Goal: Task Accomplishment & Management: Manage account settings

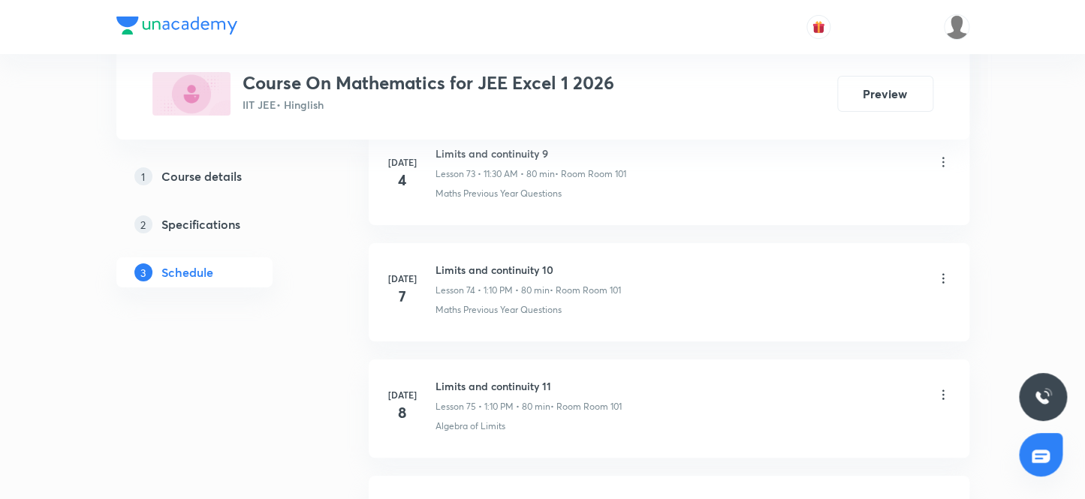
scroll to position [14162, 0]
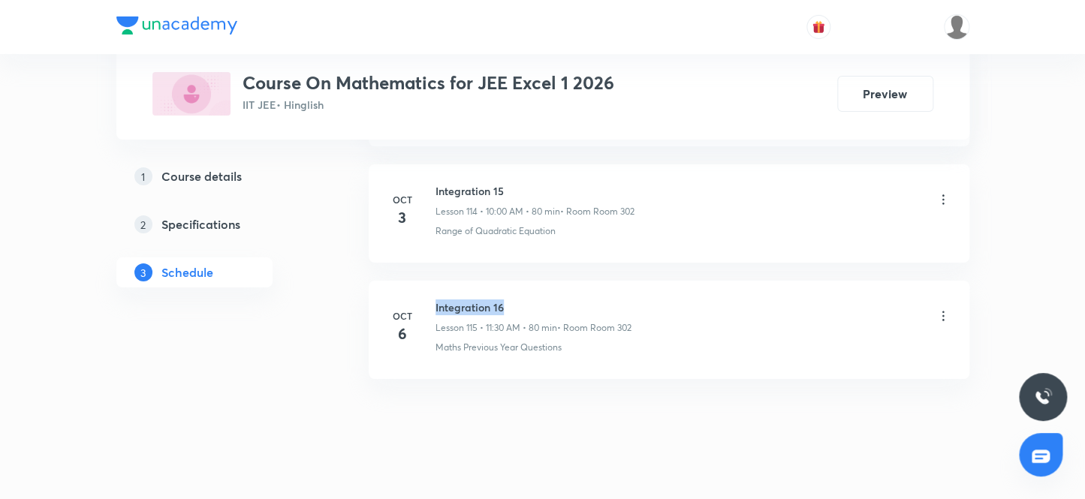
drag, startPoint x: 430, startPoint y: 279, endPoint x: 538, endPoint y: 278, distance: 107.4
click at [538, 281] on li "[DATE] Integration 16 Lesson 115 • 11:30 AM • 80 min • Room Room 302 Maths Prev…" at bounding box center [669, 330] width 601 height 98
copy h6 "Integration 16"
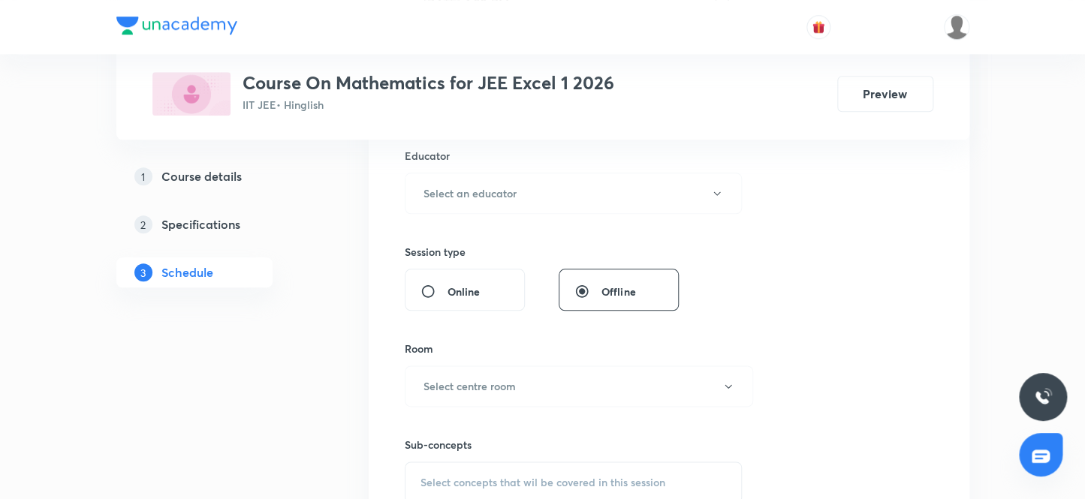
scroll to position [0, 0]
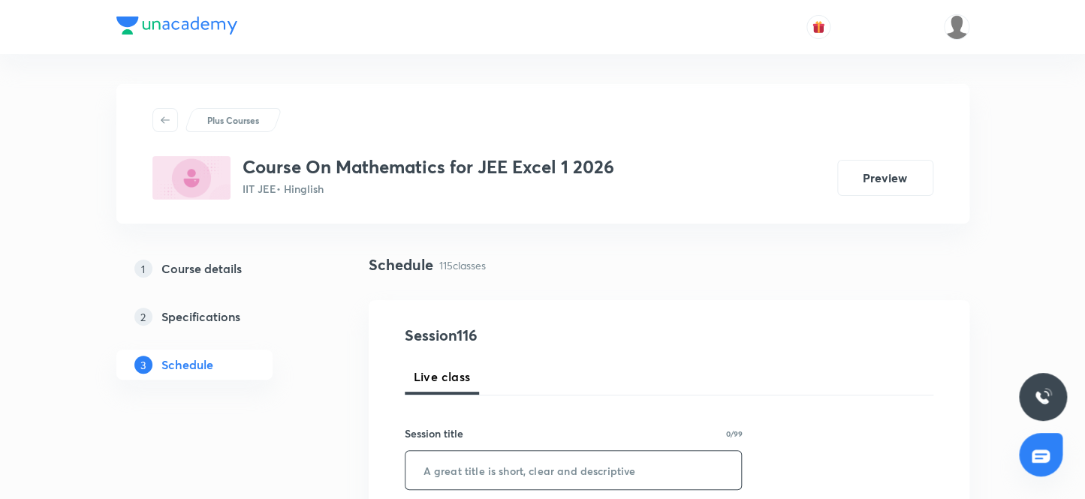
click at [499, 459] on input "text" at bounding box center [573, 470] width 336 height 38
paste input "Integration 16"
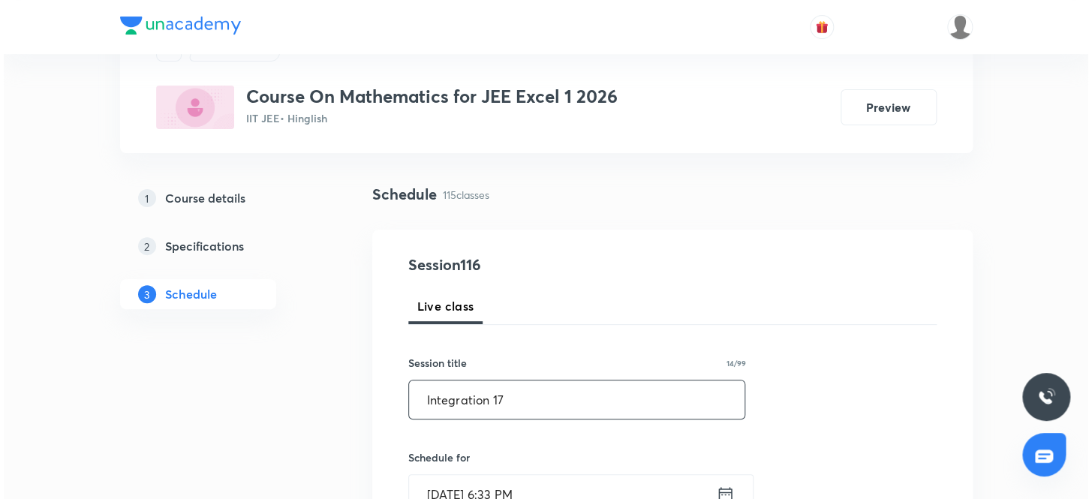
scroll to position [136, 0]
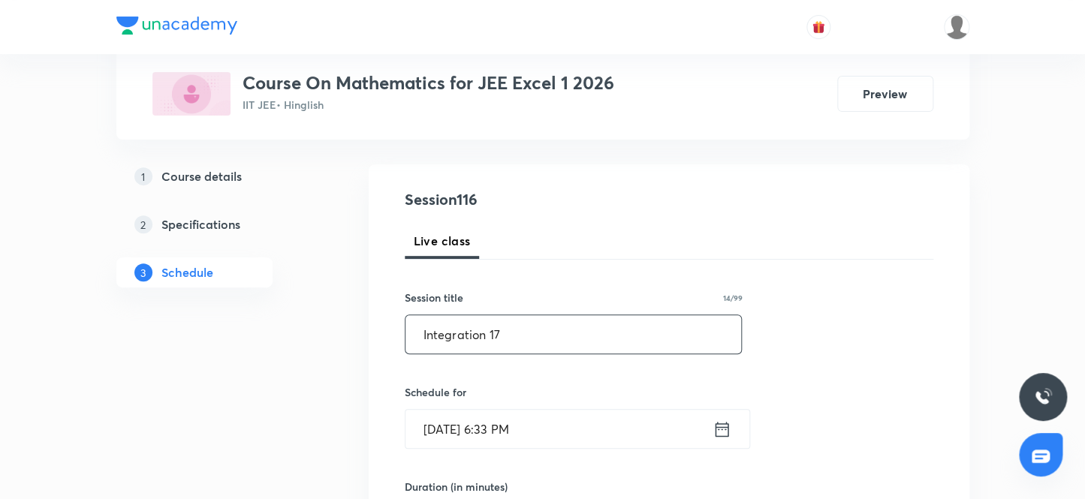
type input "Integration 17"
click at [573, 416] on input "[DATE] 6:33 PM" at bounding box center [558, 429] width 307 height 38
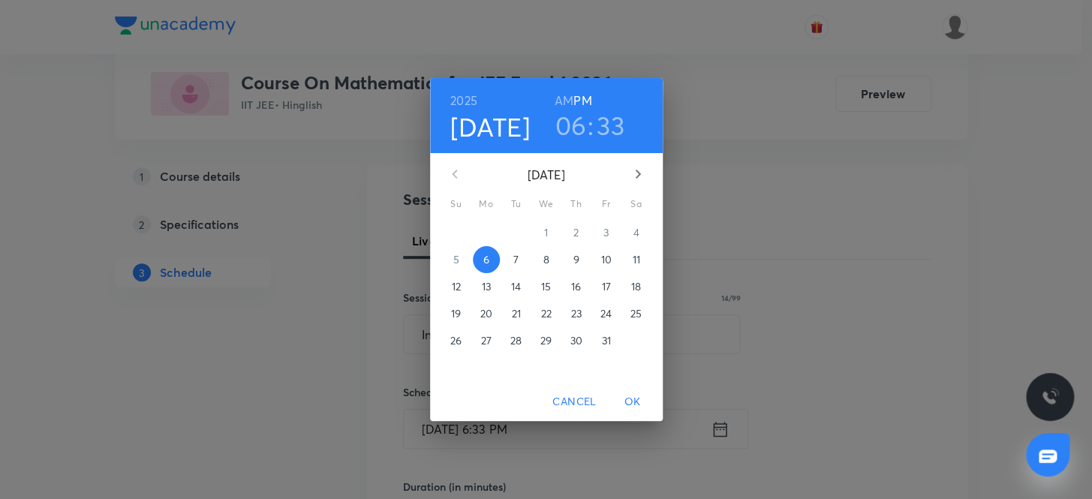
click at [520, 257] on span "7" at bounding box center [516, 259] width 27 height 15
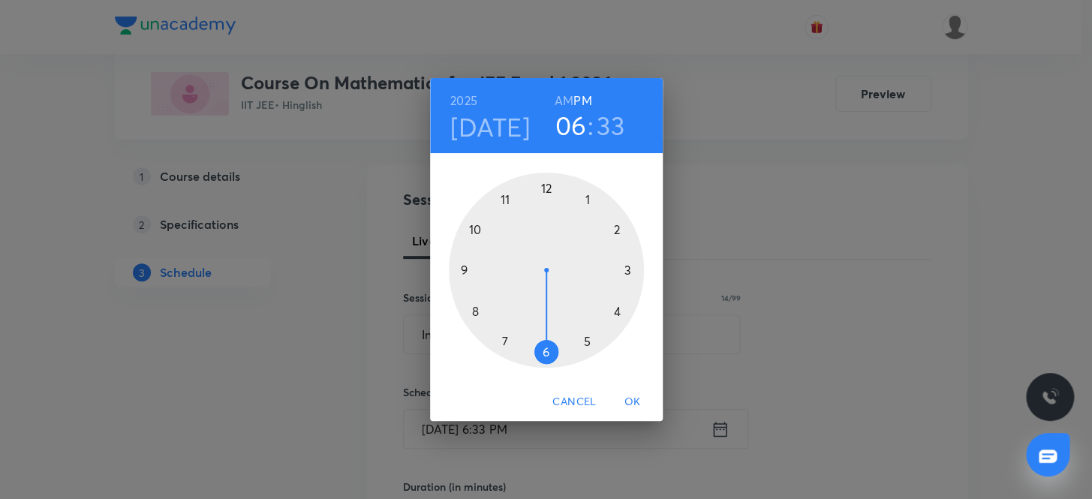
click at [576, 133] on h3 "06" at bounding box center [571, 126] width 32 height 32
click at [476, 229] on div at bounding box center [546, 270] width 195 height 195
click at [548, 187] on div at bounding box center [546, 270] width 195 height 195
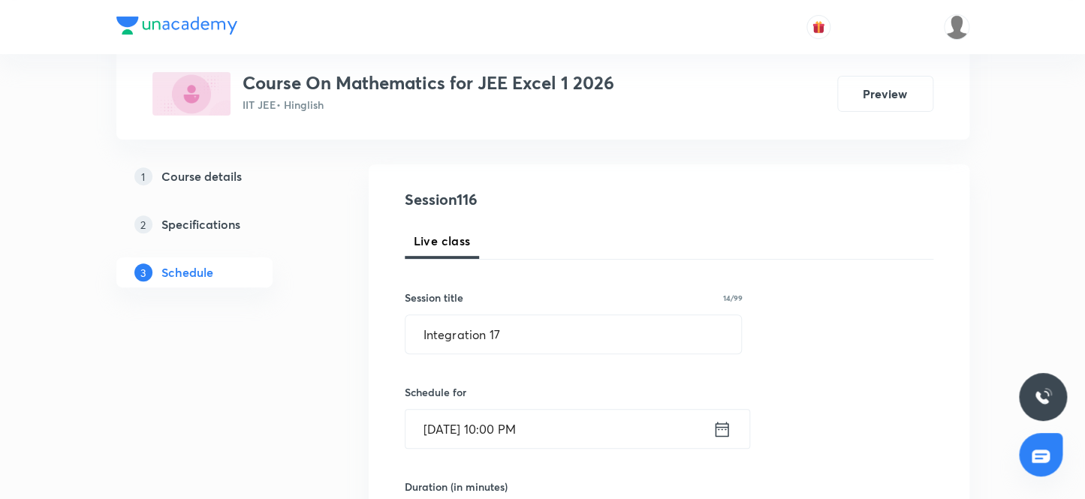
click at [556, 425] on input "[DATE] 10:00 PM" at bounding box center [558, 429] width 307 height 38
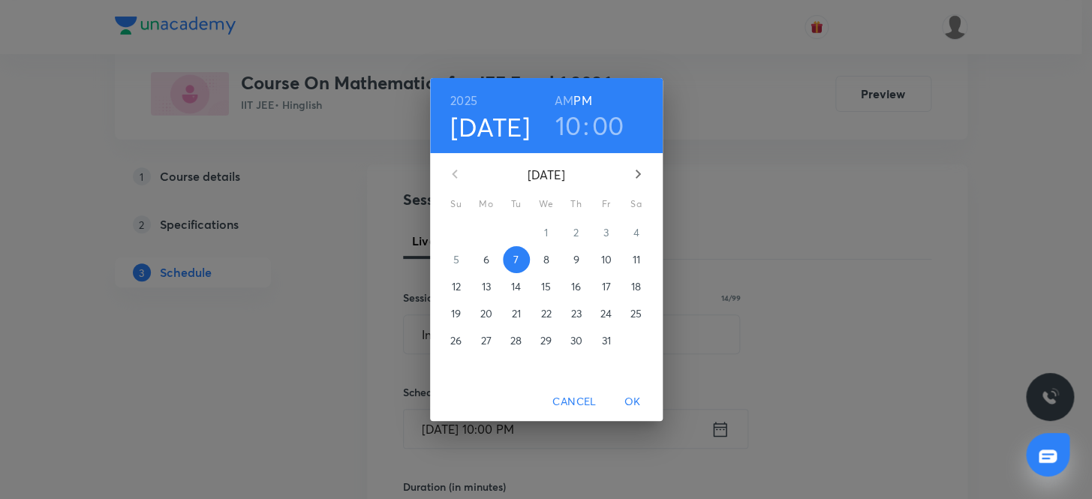
click at [567, 103] on h6 "AM" at bounding box center [564, 100] width 19 height 21
click at [629, 402] on span "OK" at bounding box center [633, 402] width 36 height 19
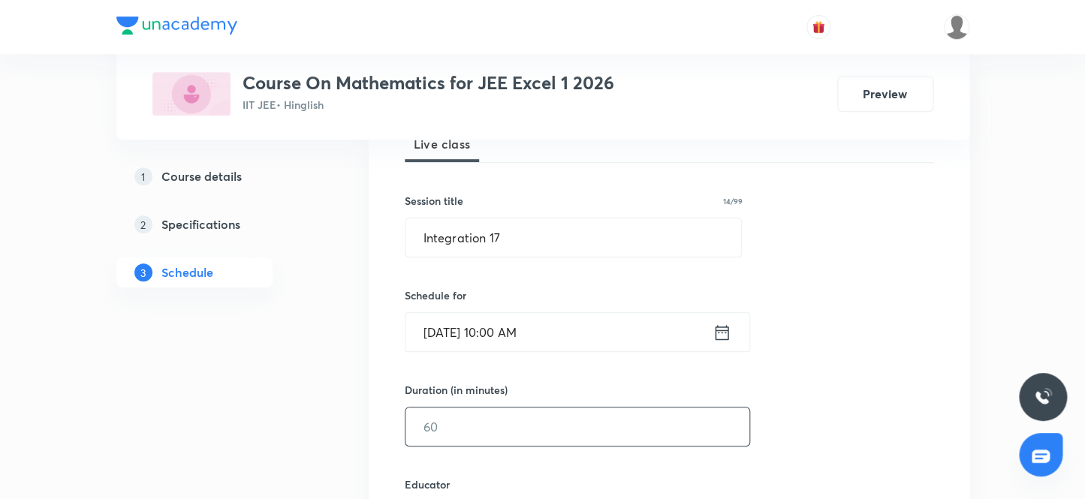
scroll to position [273, 0]
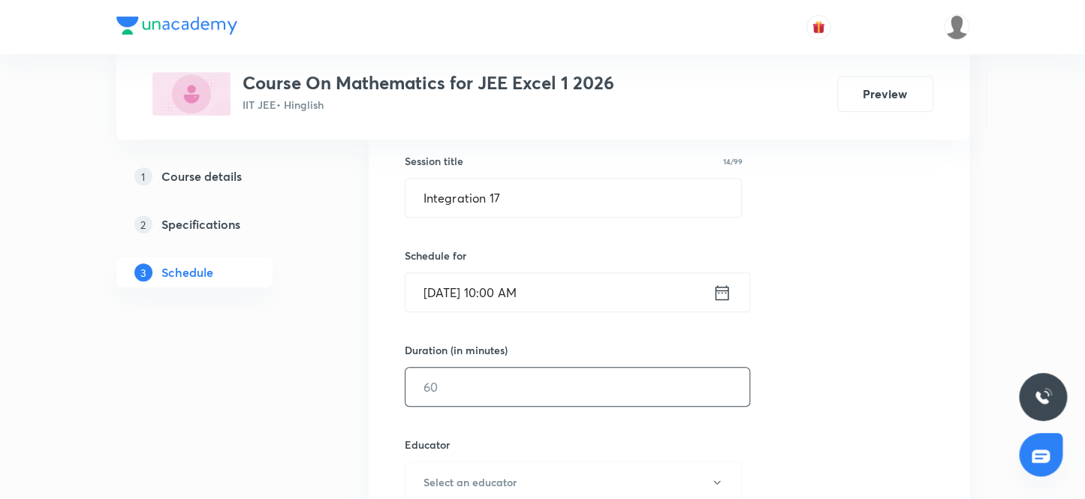
click at [495, 392] on input "text" at bounding box center [577, 387] width 344 height 38
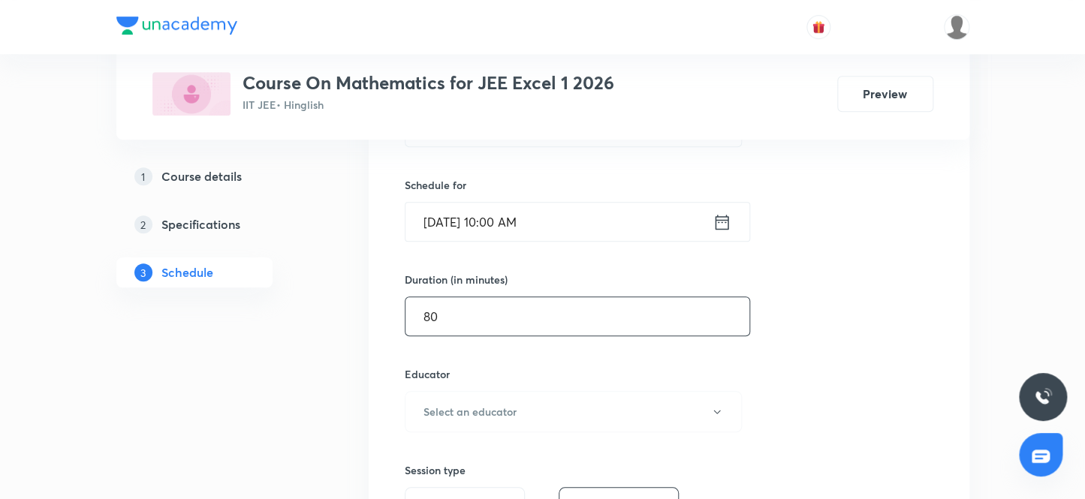
scroll to position [477, 0]
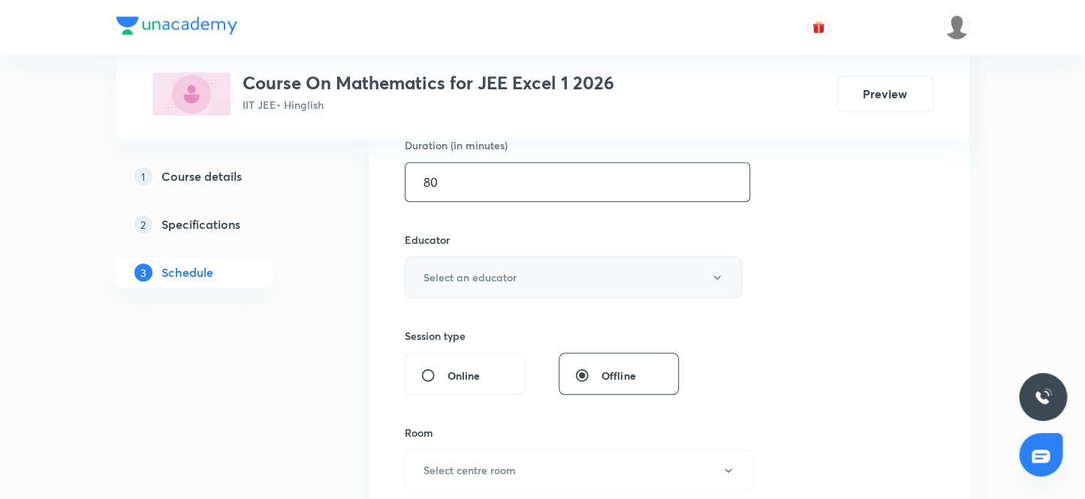
type input "80"
click at [476, 288] on button "Select an educator" at bounding box center [574, 277] width 338 height 41
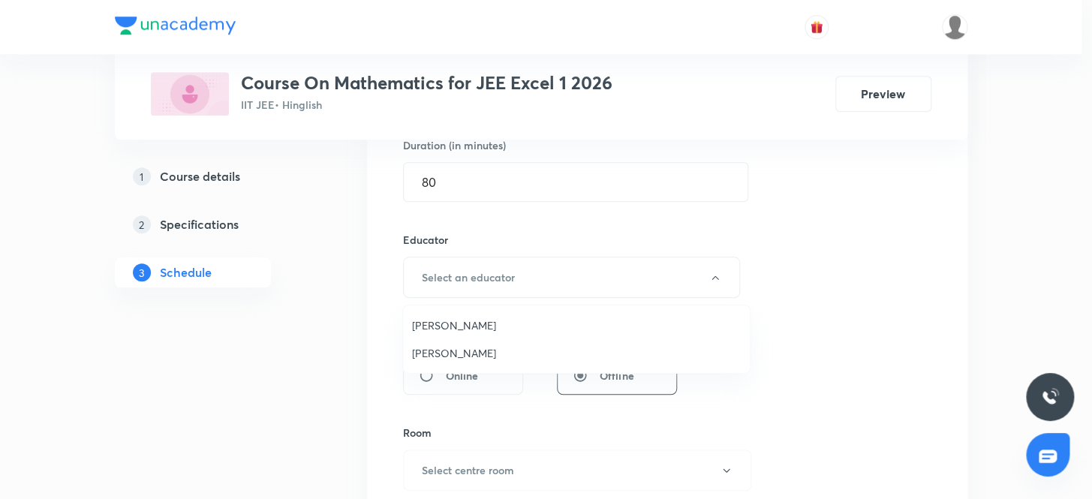
click at [465, 327] on span "[PERSON_NAME]" at bounding box center [576, 326] width 329 height 16
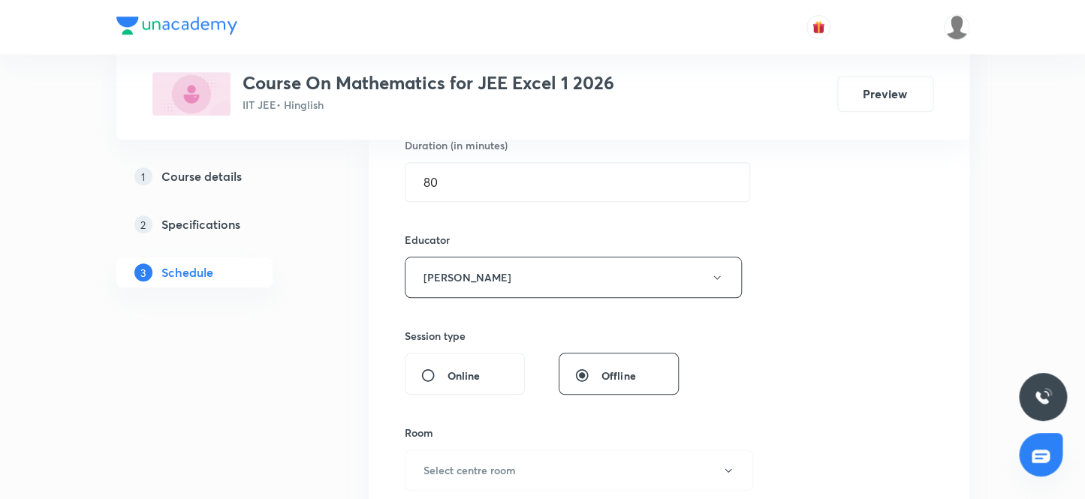
scroll to position [614, 0]
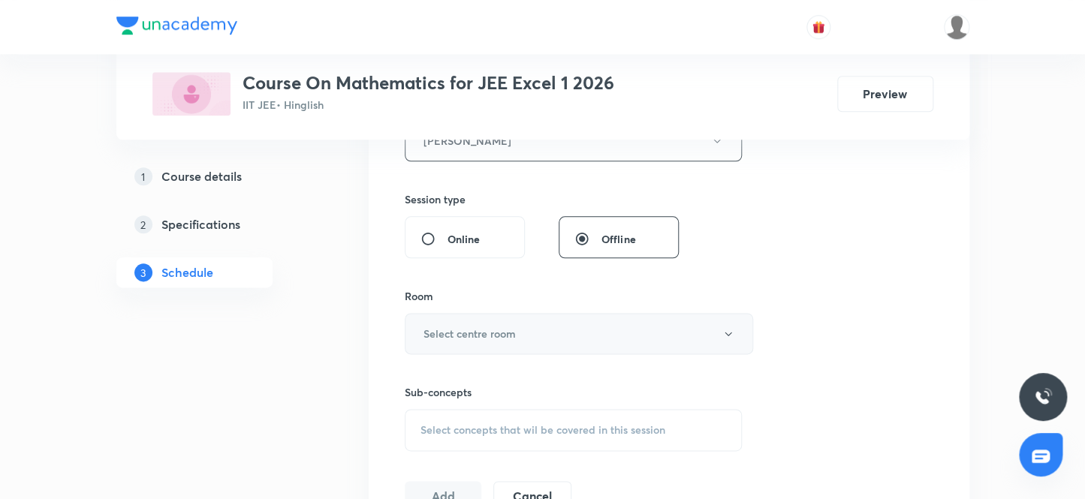
click at [492, 327] on h6 "Select centre room" at bounding box center [469, 334] width 92 height 16
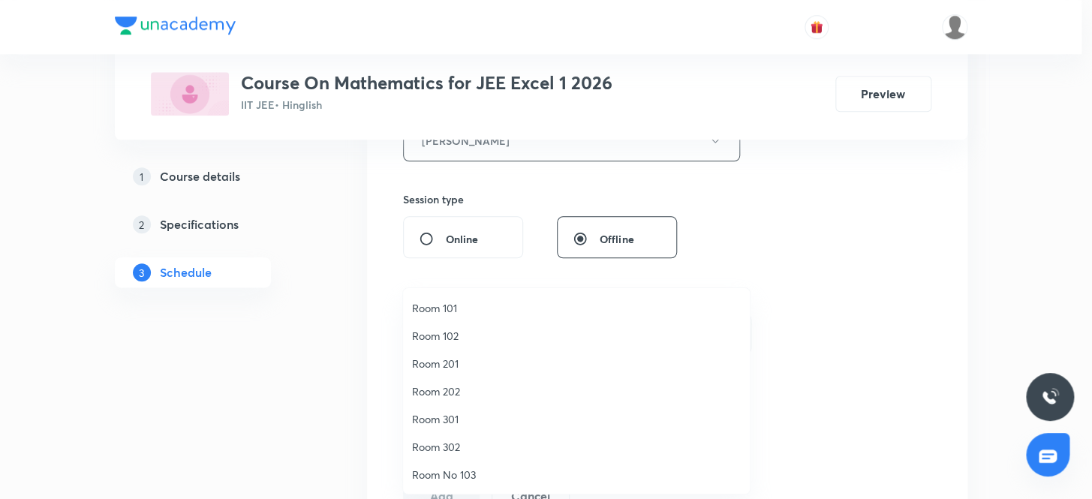
click at [465, 444] on span "Room 302" at bounding box center [576, 447] width 329 height 16
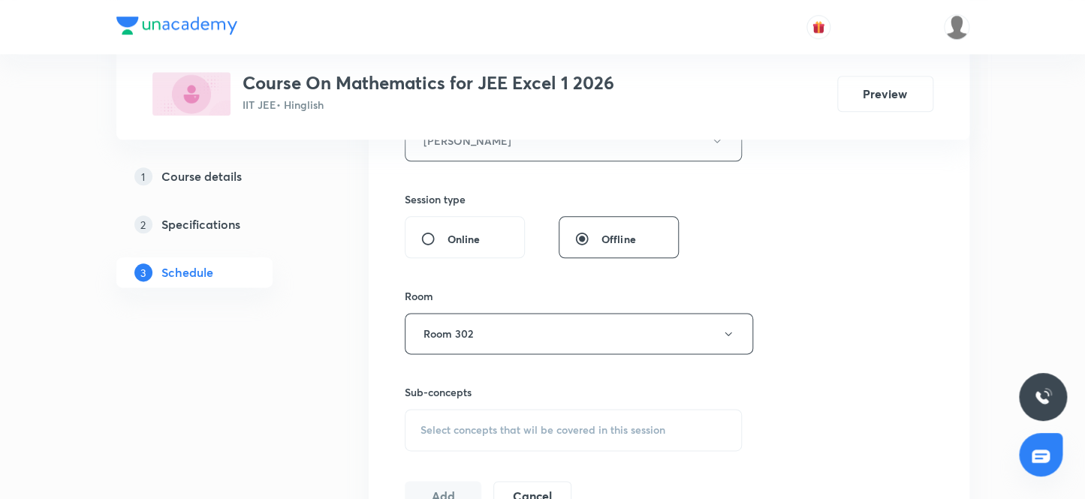
scroll to position [751, 0]
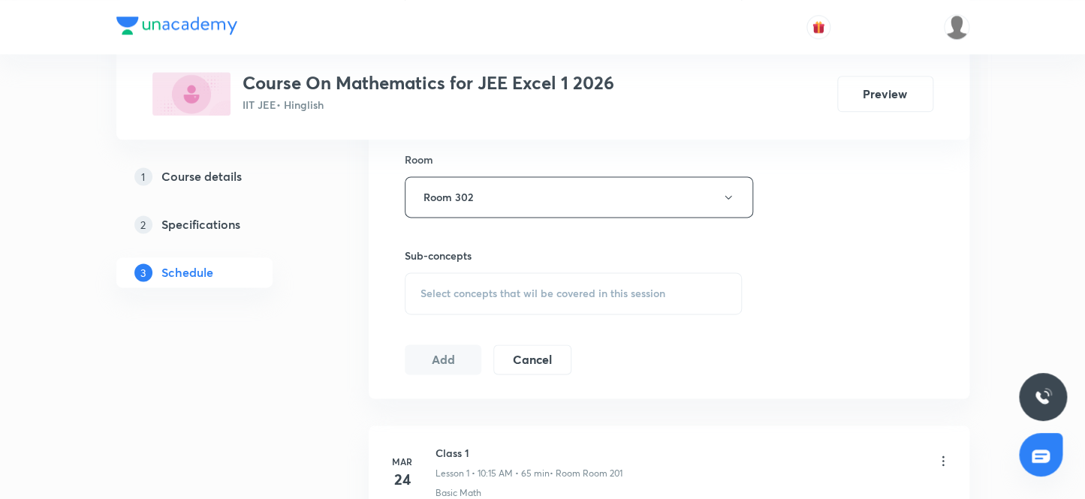
click at [468, 301] on div "Select concepts that wil be covered in this session" at bounding box center [574, 294] width 338 height 42
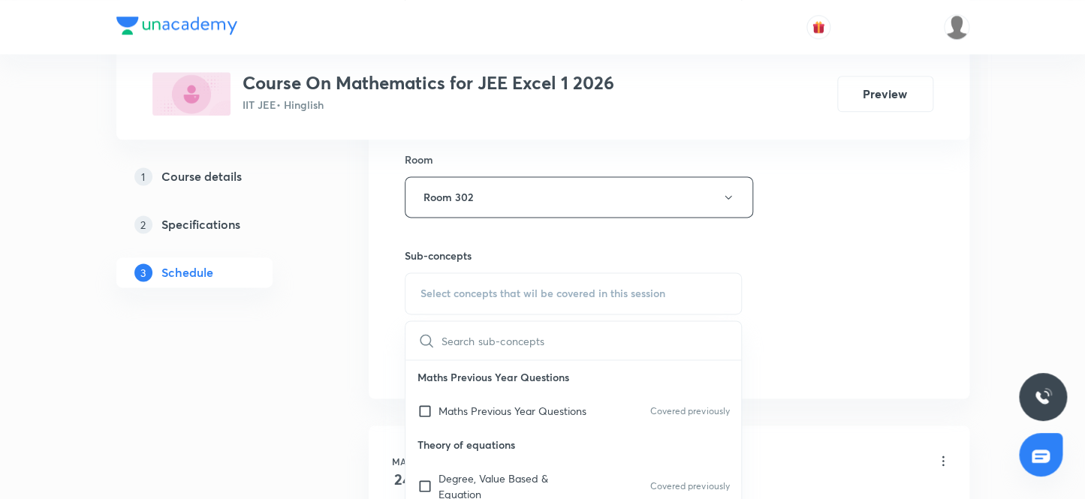
scroll to position [409, 0]
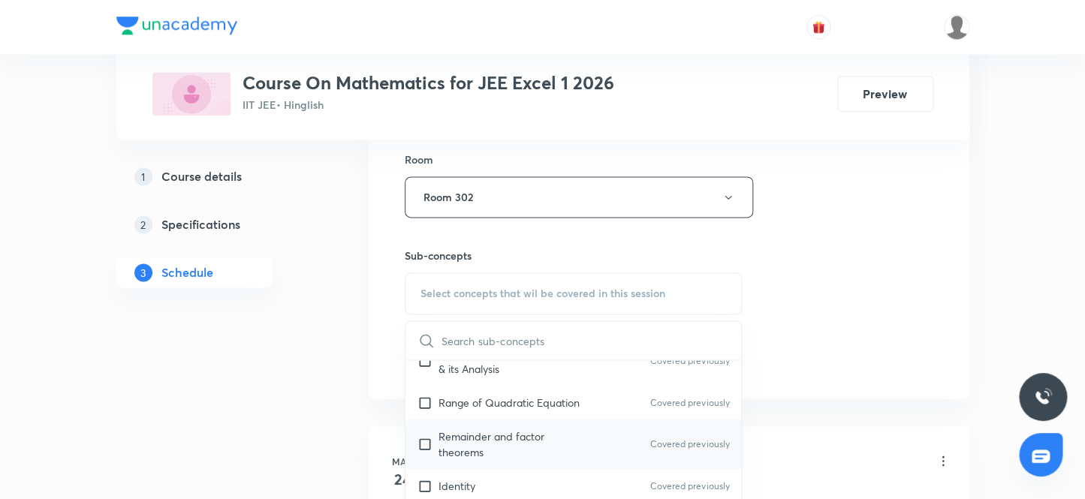
click at [540, 439] on p "Remainder and factor theorems" at bounding box center [514, 445] width 152 height 32
checkbox input "true"
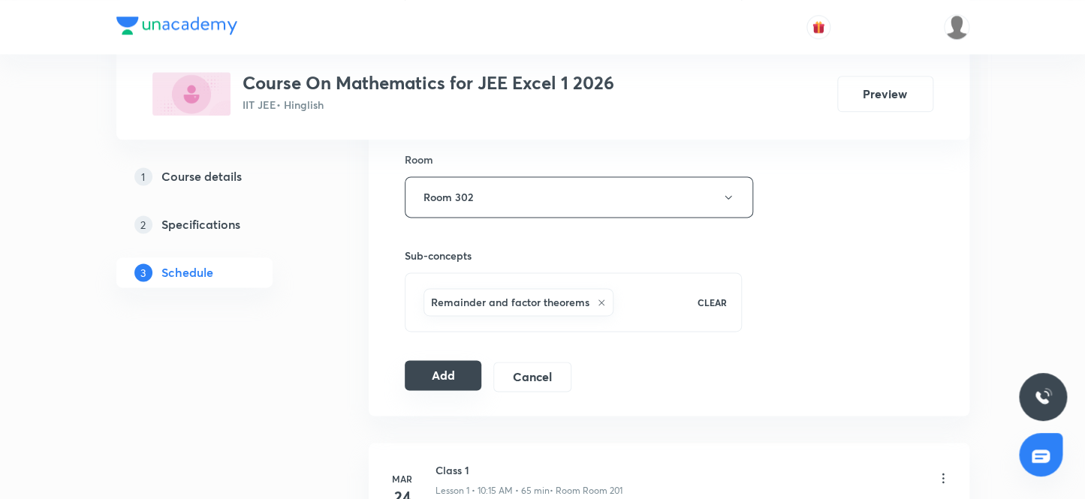
click at [443, 372] on button "Add" at bounding box center [443, 375] width 77 height 30
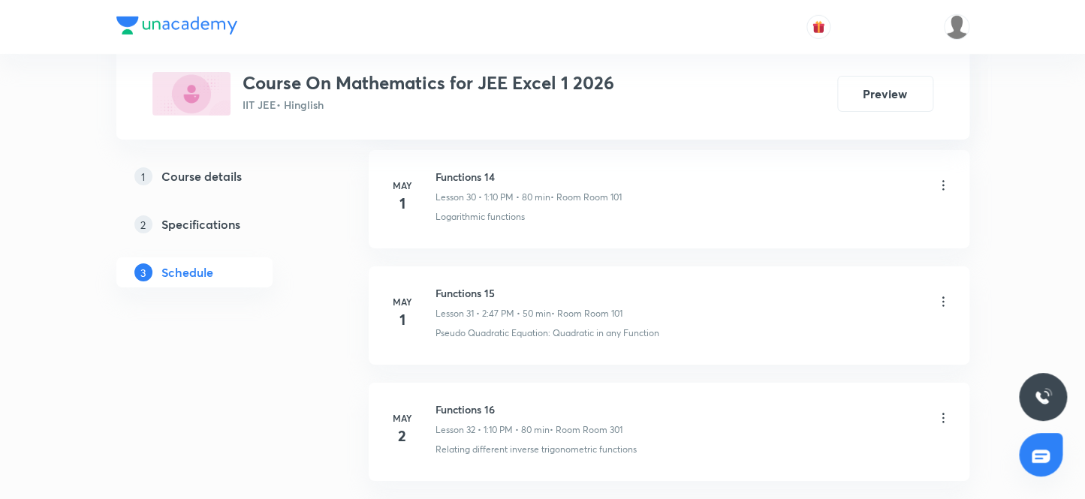
scroll to position [14179, 0]
